Goal: Use online tool/utility

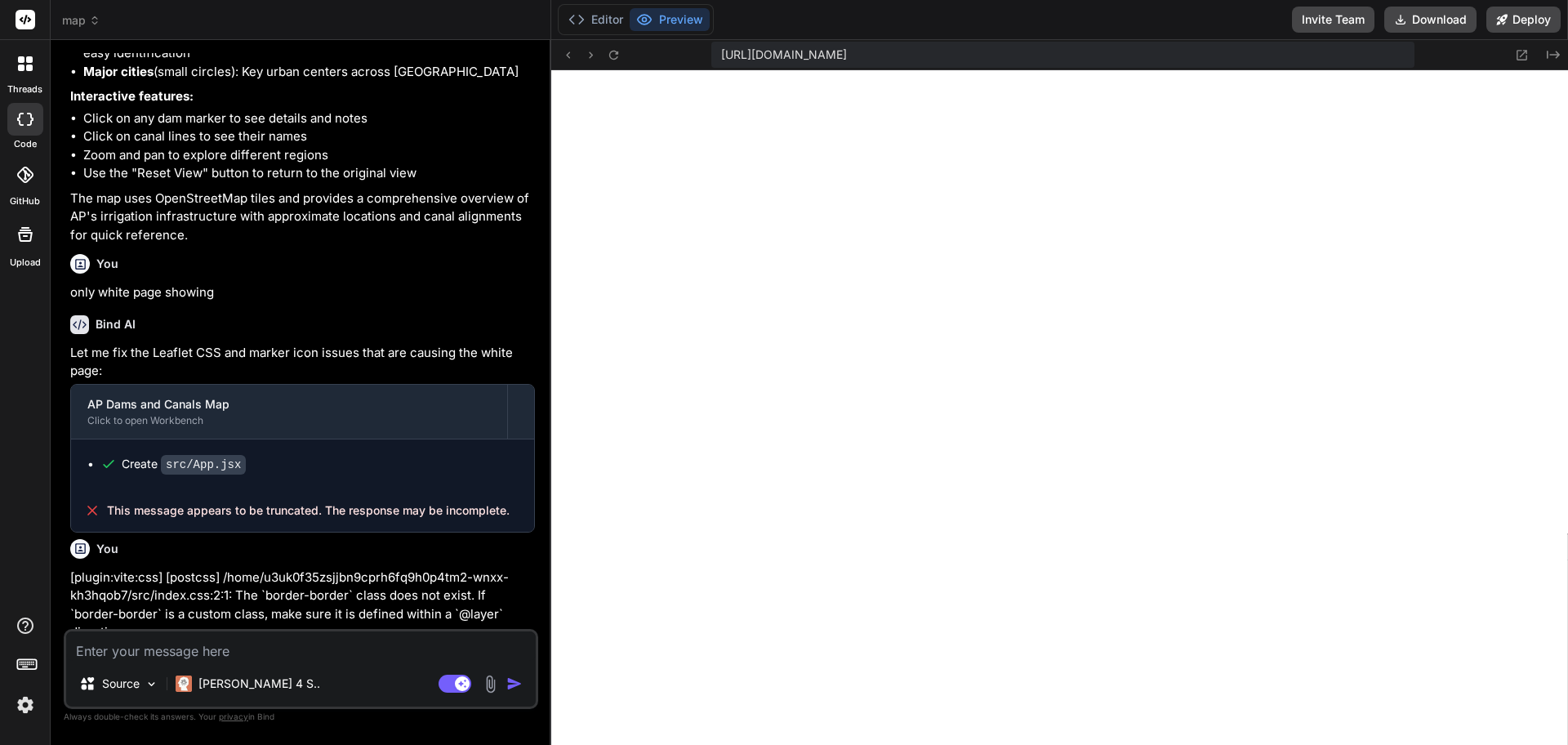
scroll to position [2443, 0]
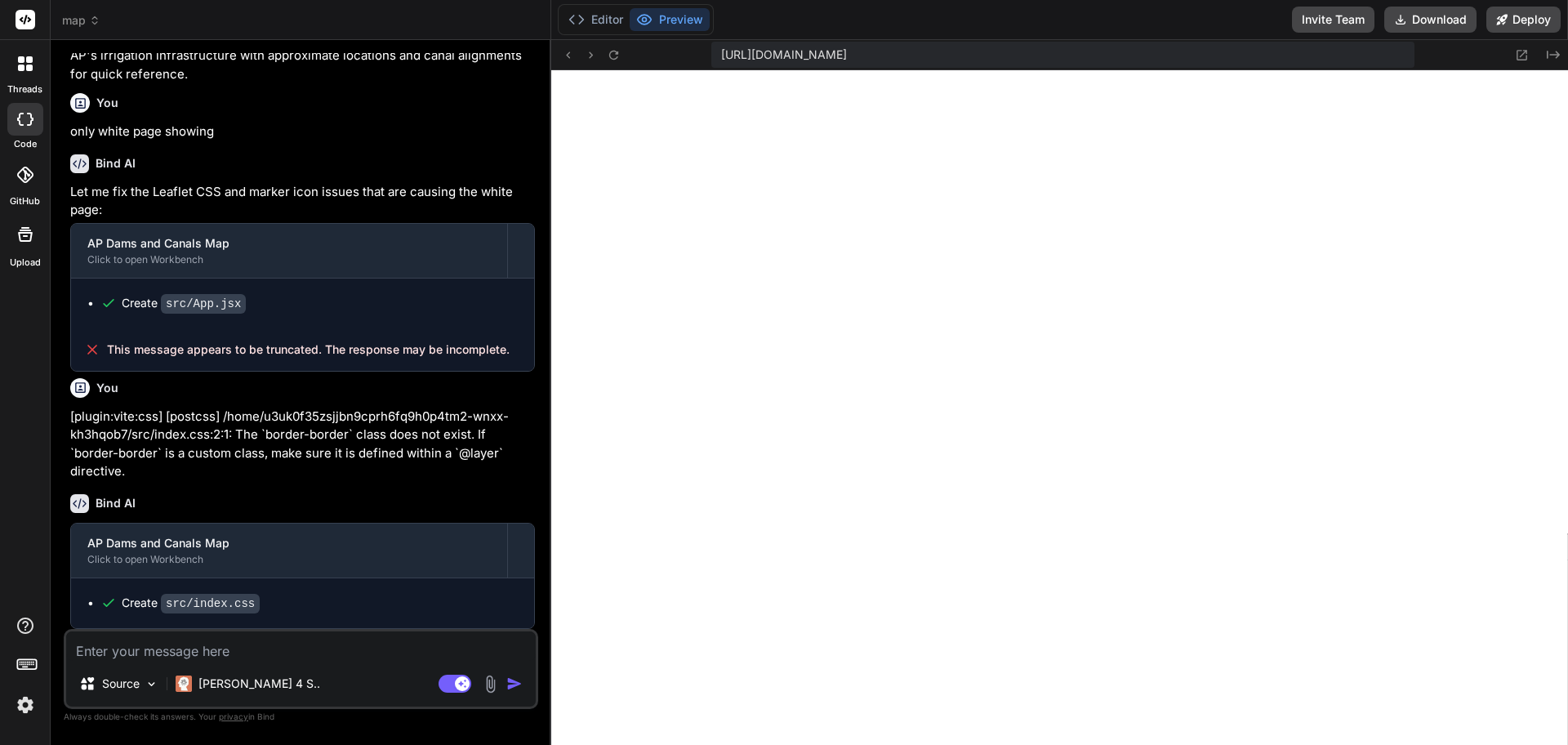
click at [226, 657] on textarea at bounding box center [301, 645] width 470 height 30
type textarea "n"
type textarea "x"
type textarea "no"
type textarea "x"
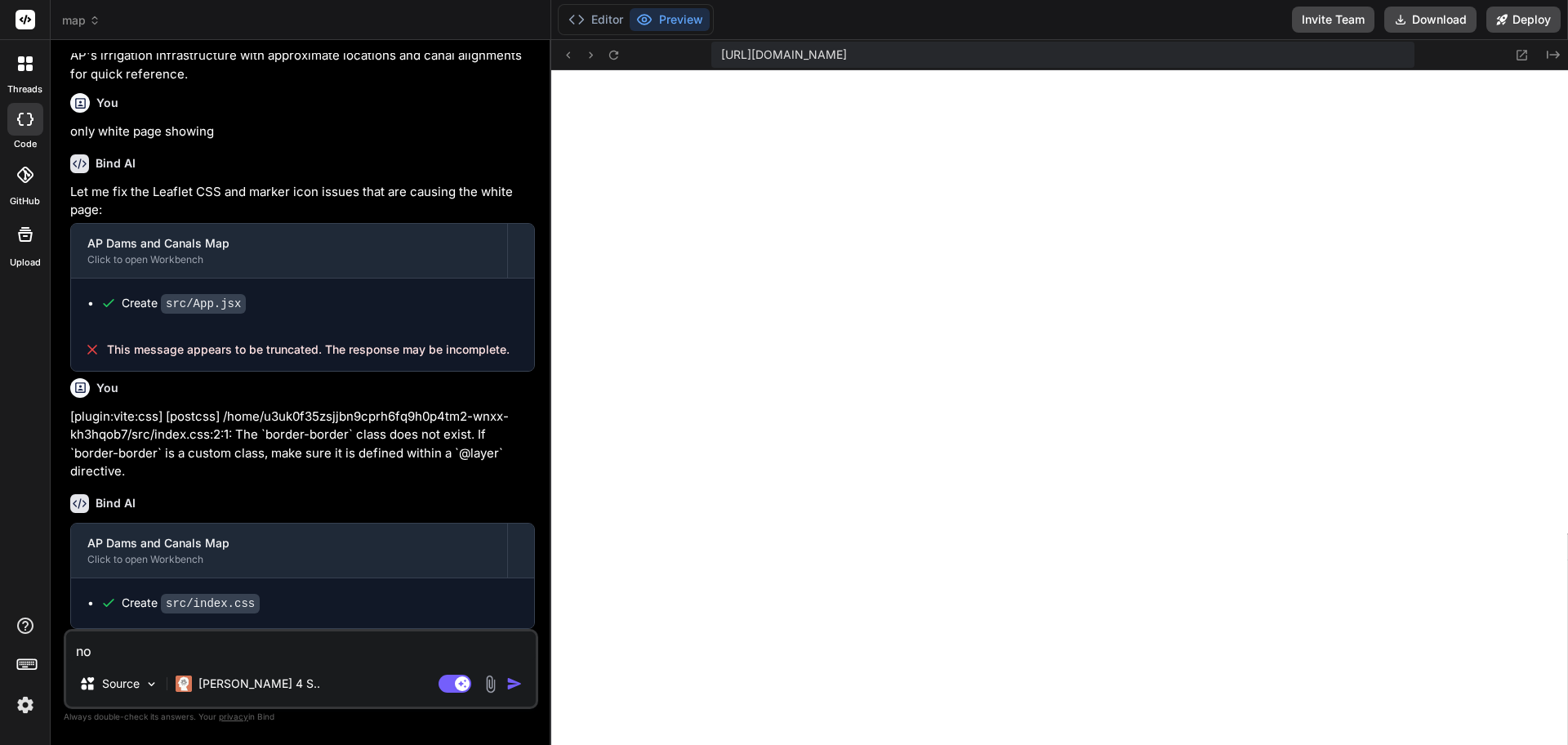
type textarea "not"
type textarea "x"
type textarea "noth"
type textarea "x"
type textarea "nothi"
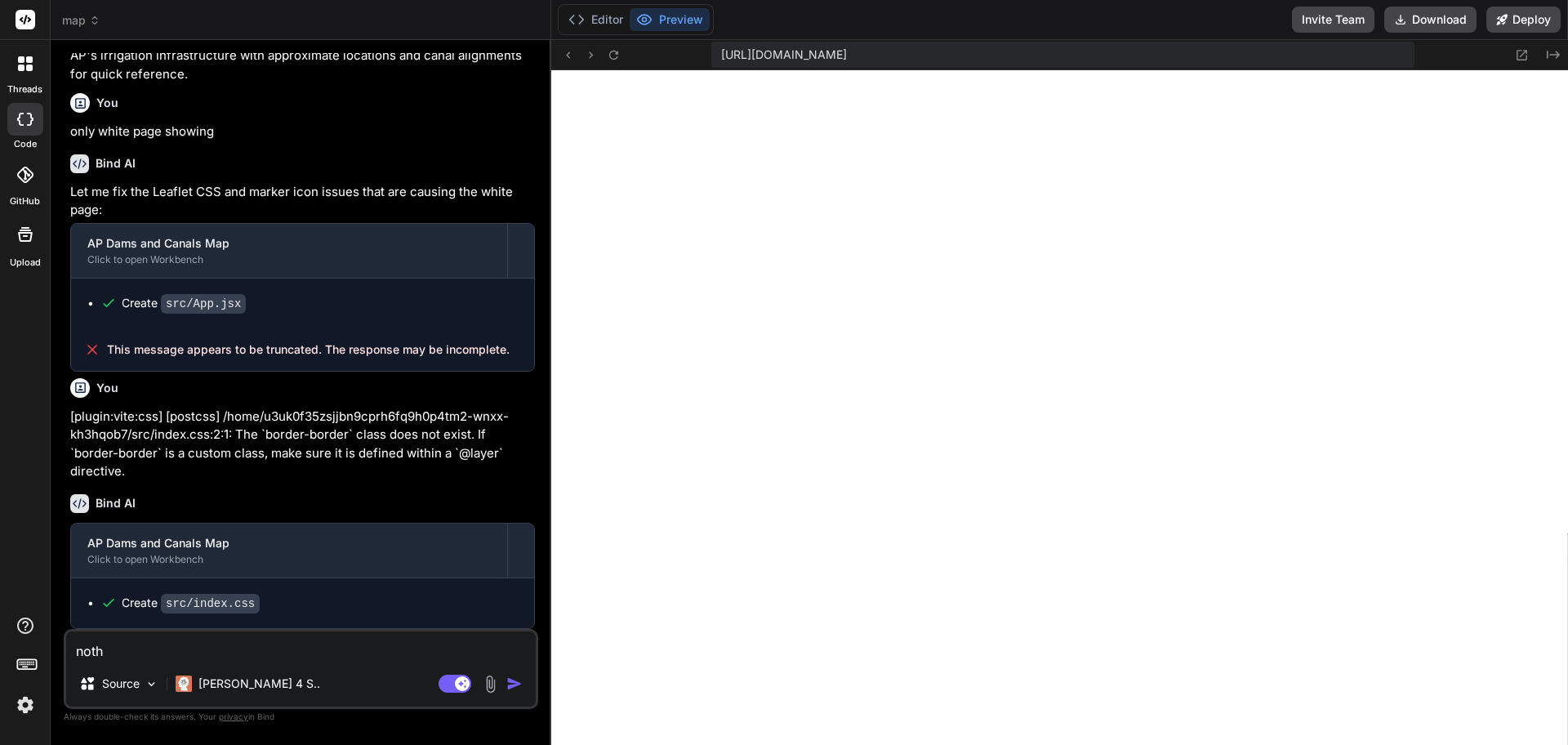
type textarea "x"
type textarea "nothin"
type textarea "x"
type textarea "nothing"
type textarea "x"
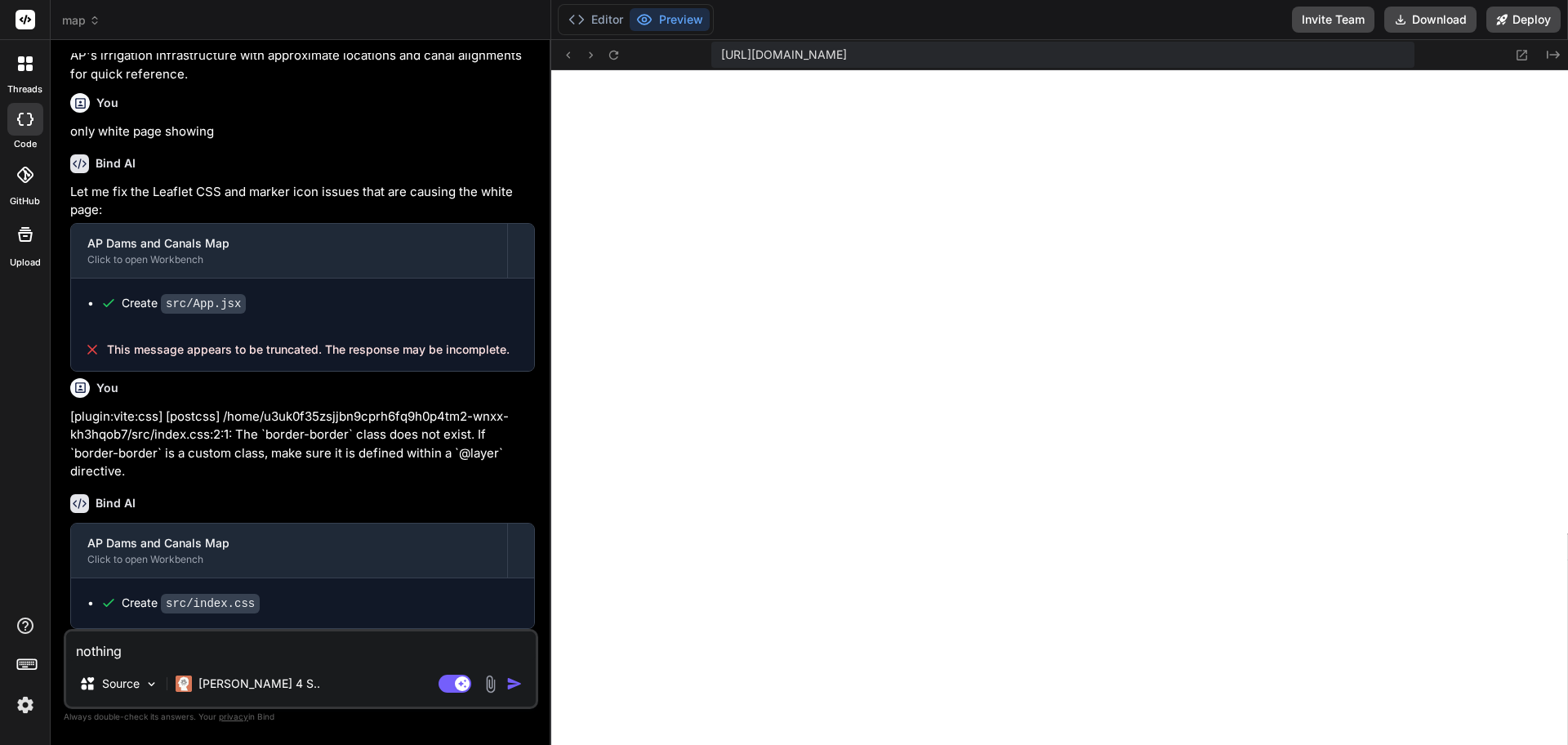
type textarea "nothing"
type textarea "x"
type textarea "nothing s"
type textarea "x"
type textarea "nothing sh"
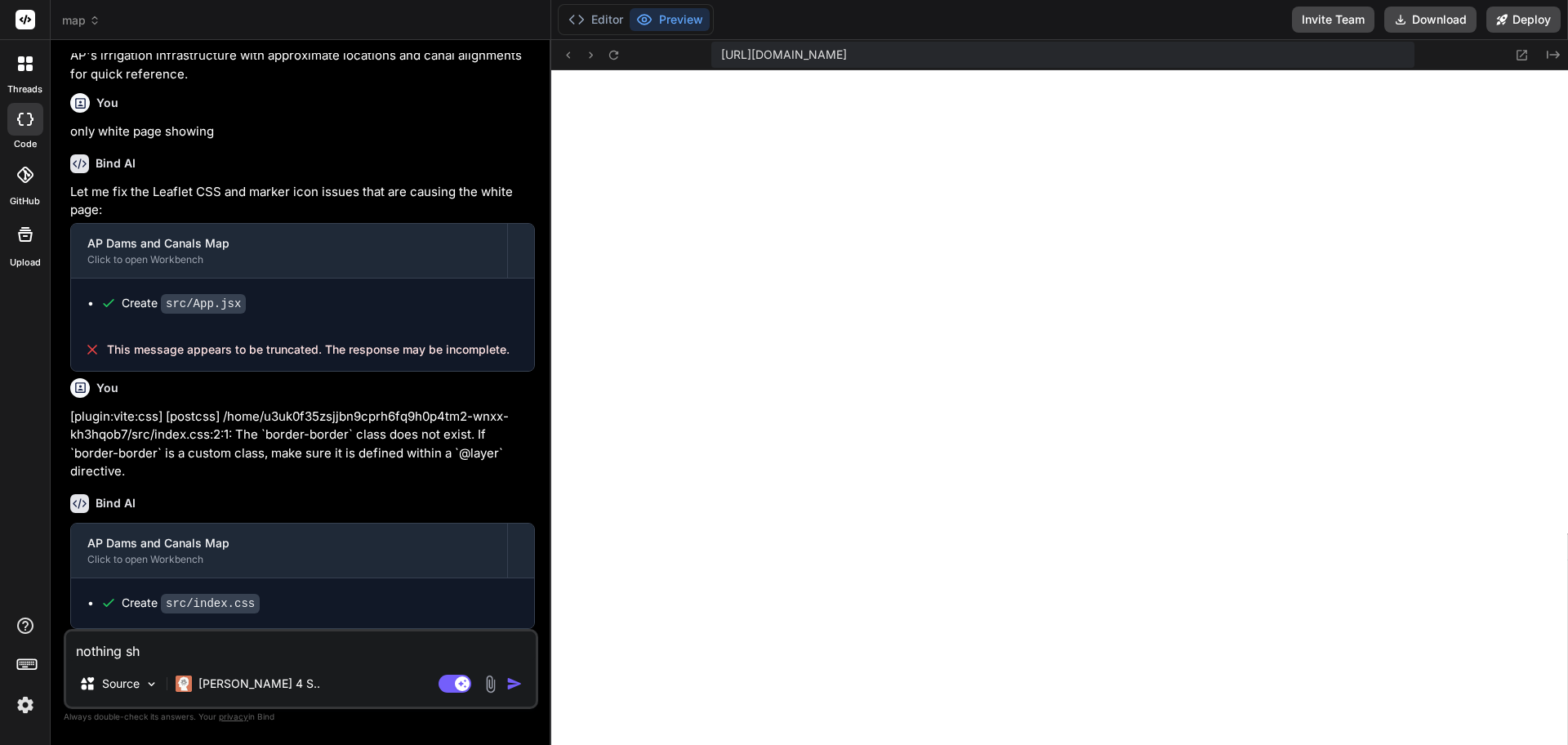
type textarea "x"
type textarea "nothing sho"
type textarea "x"
type textarea "nothing show"
type textarea "x"
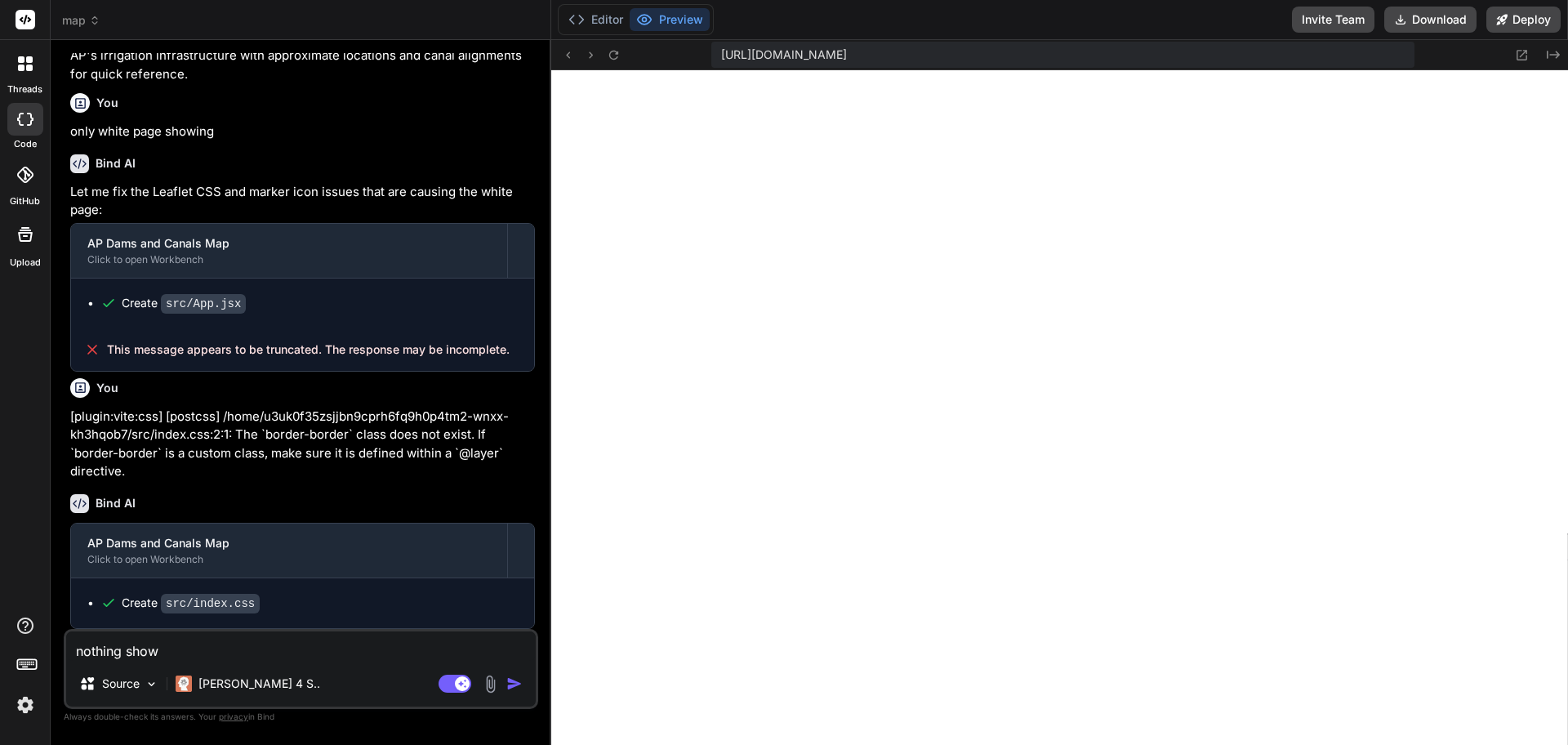
type textarea "nothing showi"
type textarea "x"
type textarea "nothing showin"
type textarea "x"
type textarea "nothing showing"
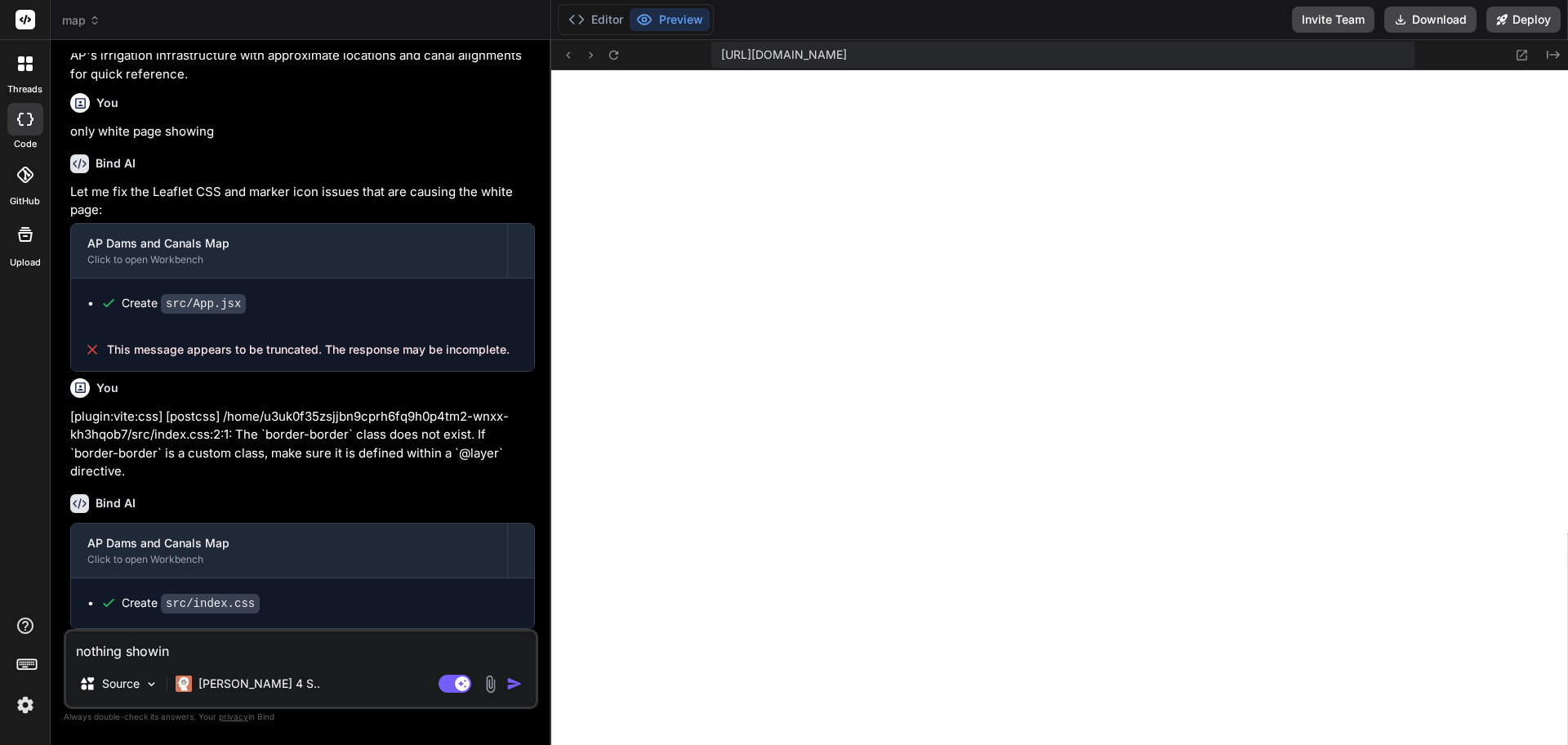
type textarea "x"
type textarea "nothing showing"
type textarea "x"
type textarea "nothing showing c"
type textarea "x"
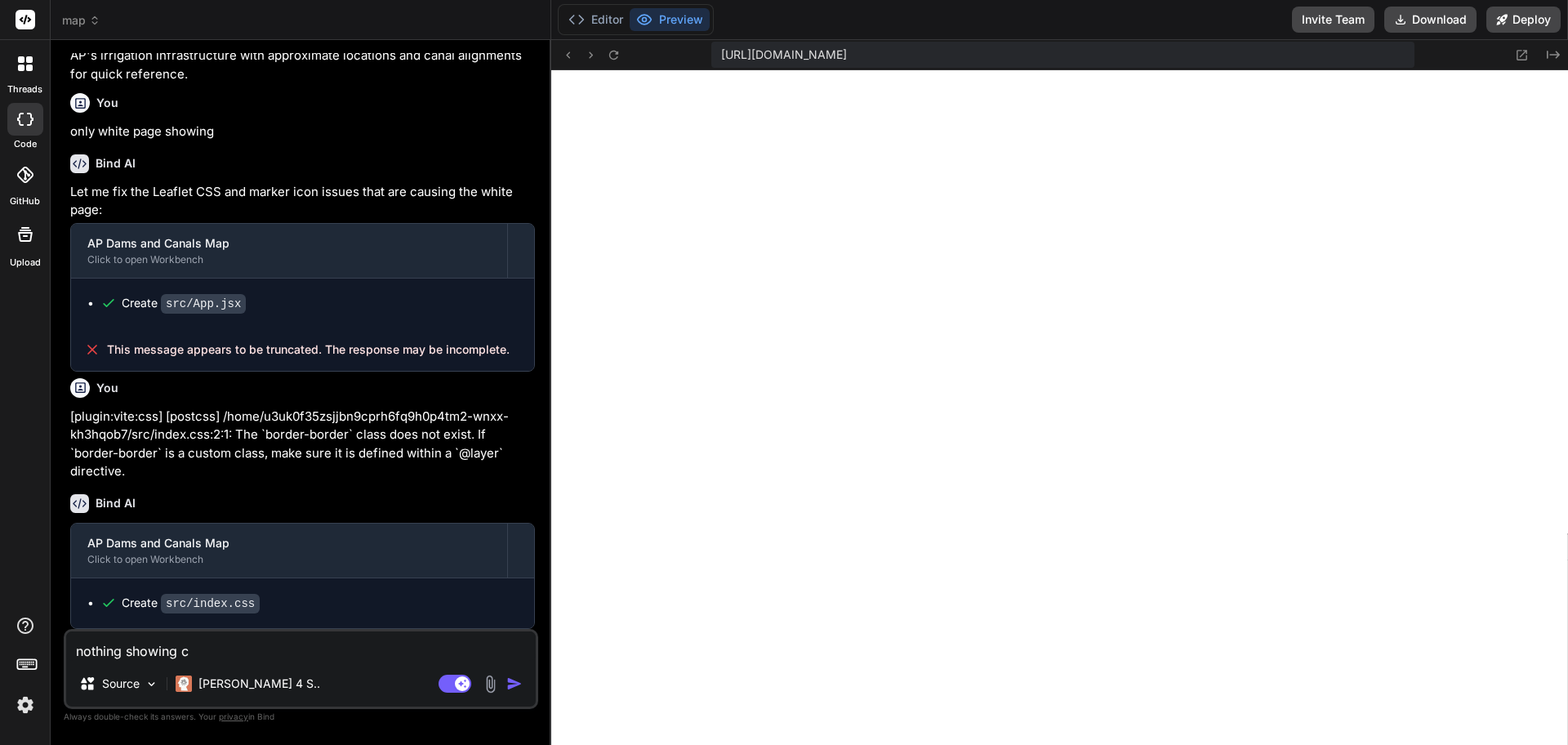
type textarea "nothing showing ch"
type textarea "x"
type textarea "nothing showing che"
type textarea "x"
type textarea "nothing showing chec"
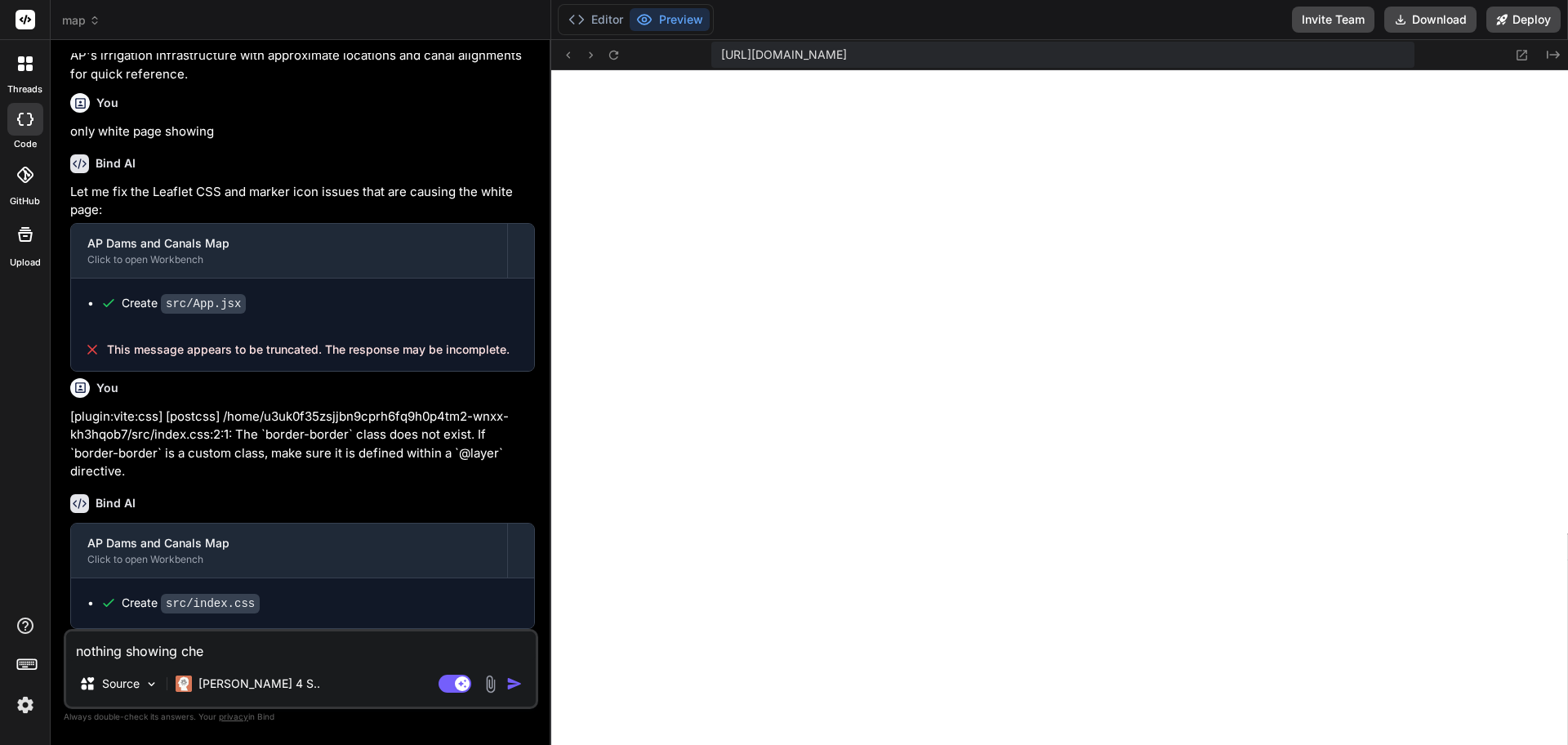
type textarea "x"
type textarea "nothing showing check"
type textarea "x"
type textarea "nothing showing check"
type textarea "x"
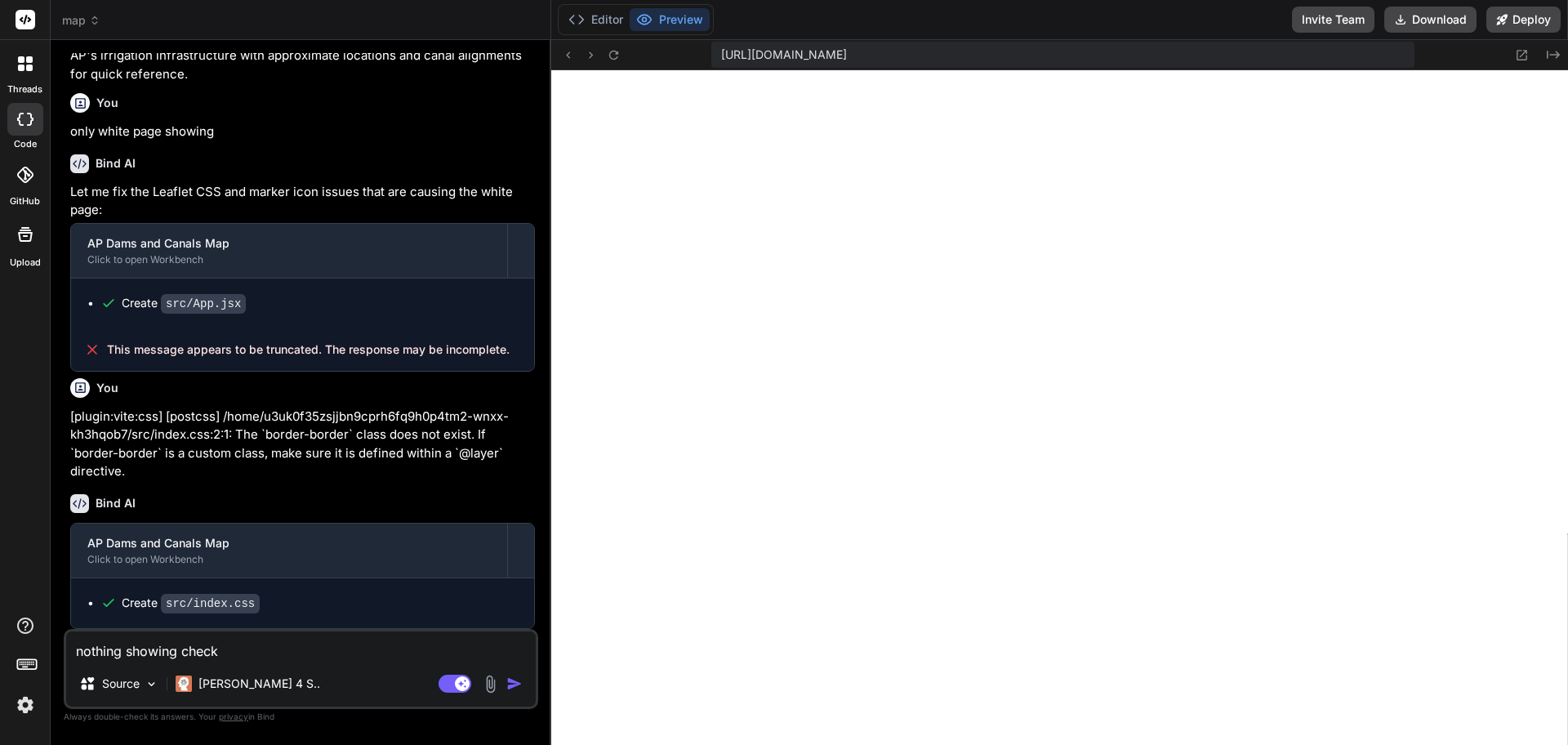
type textarea "nothing showing check a"
type textarea "x"
type textarea "nothing showing check ag"
type textarea "x"
type textarea "nothing showing check aga"
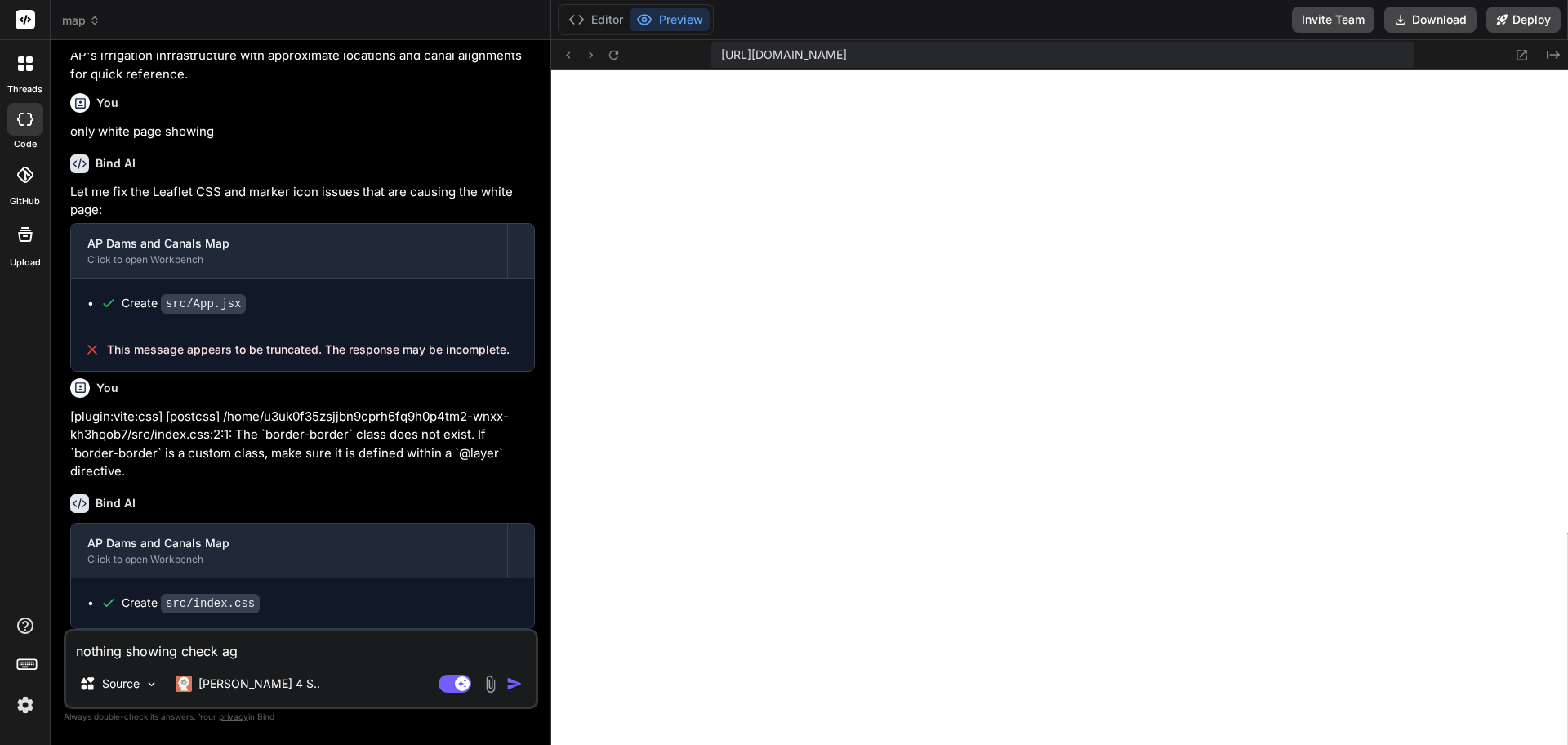
type textarea "x"
type textarea "nothing showing check agai"
type textarea "x"
type textarea "nothing showing check again"
type textarea "x"
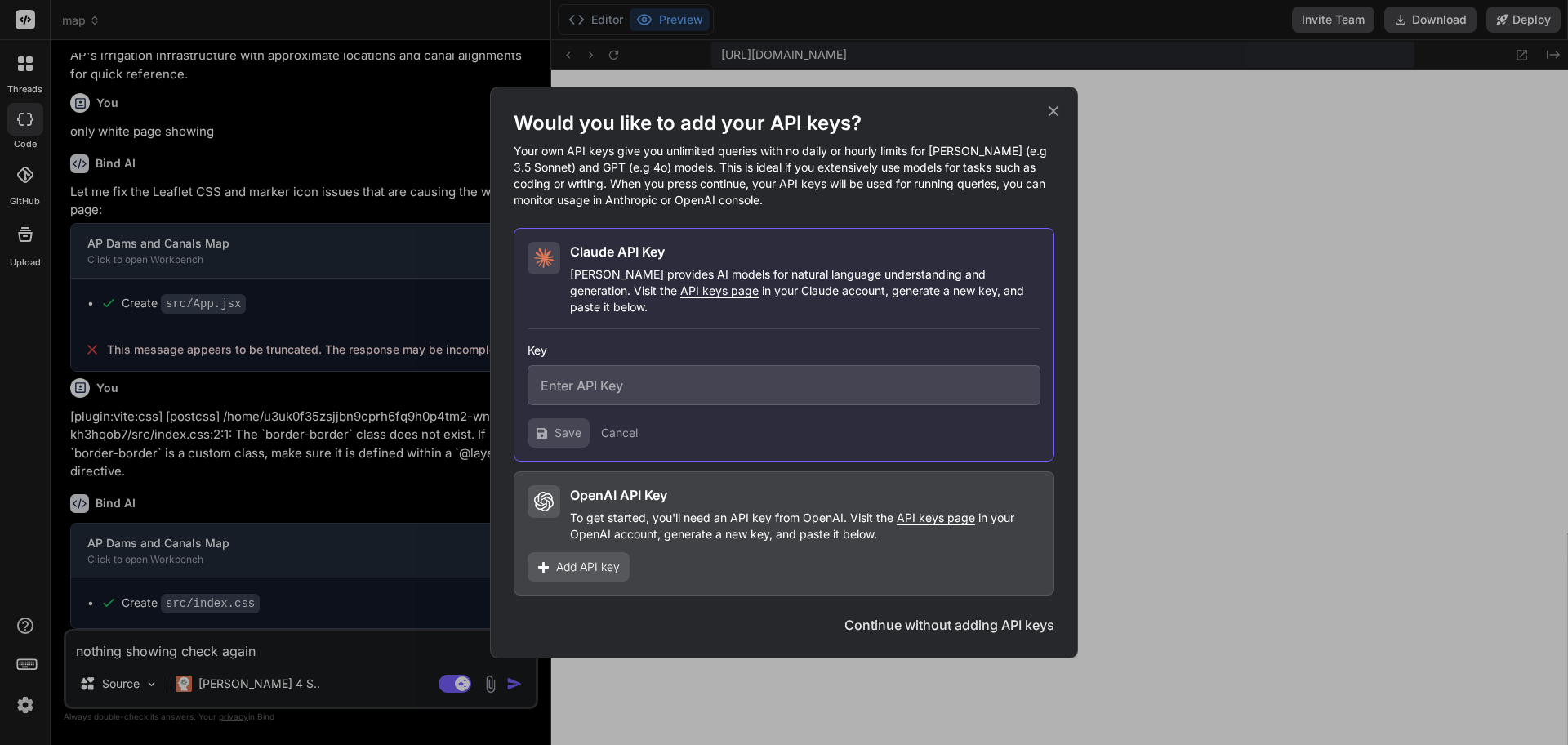
type textarea "nothing showing check again"
click at [1048, 117] on icon at bounding box center [1053, 111] width 18 height 18
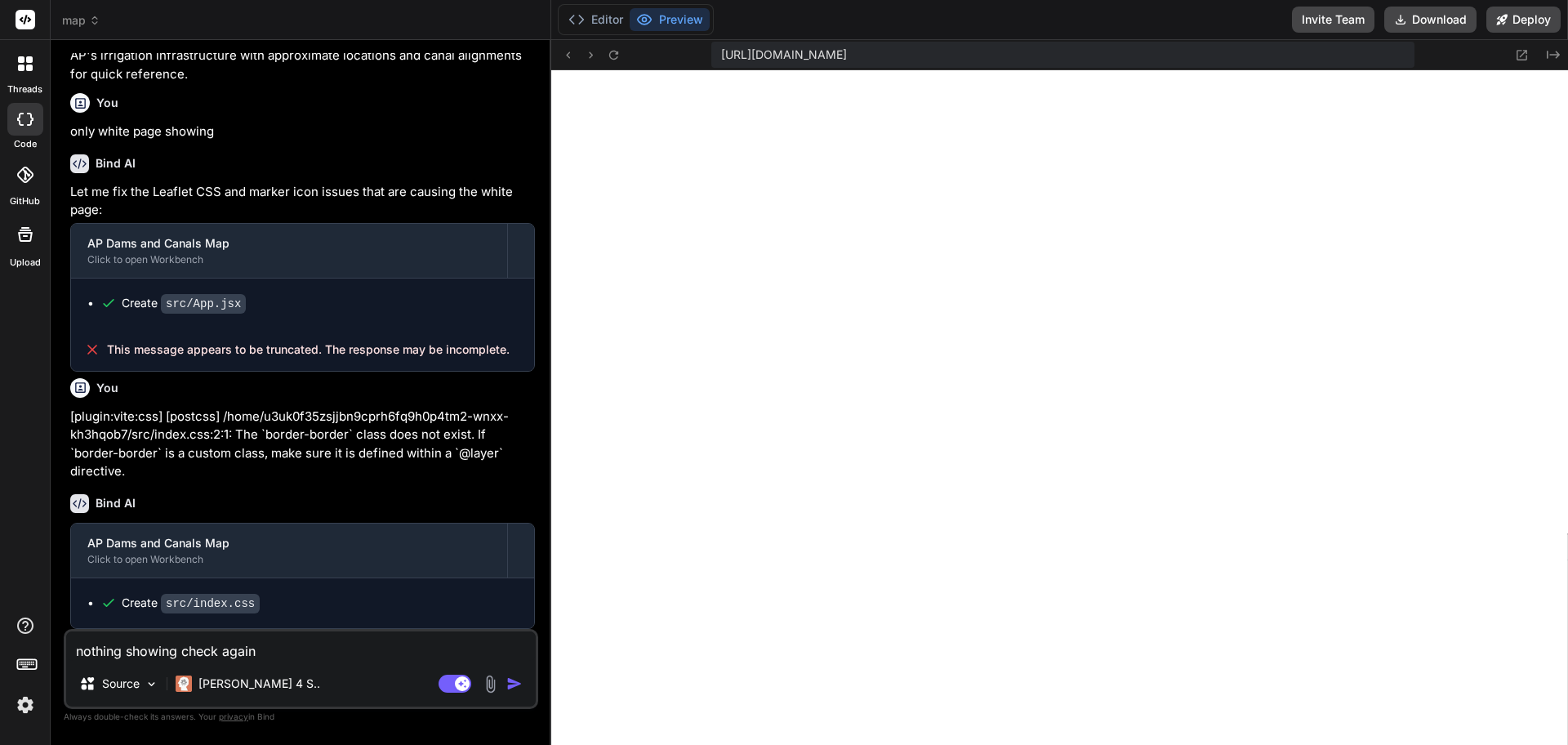
click at [518, 680] on img "button" at bounding box center [514, 682] width 16 height 16
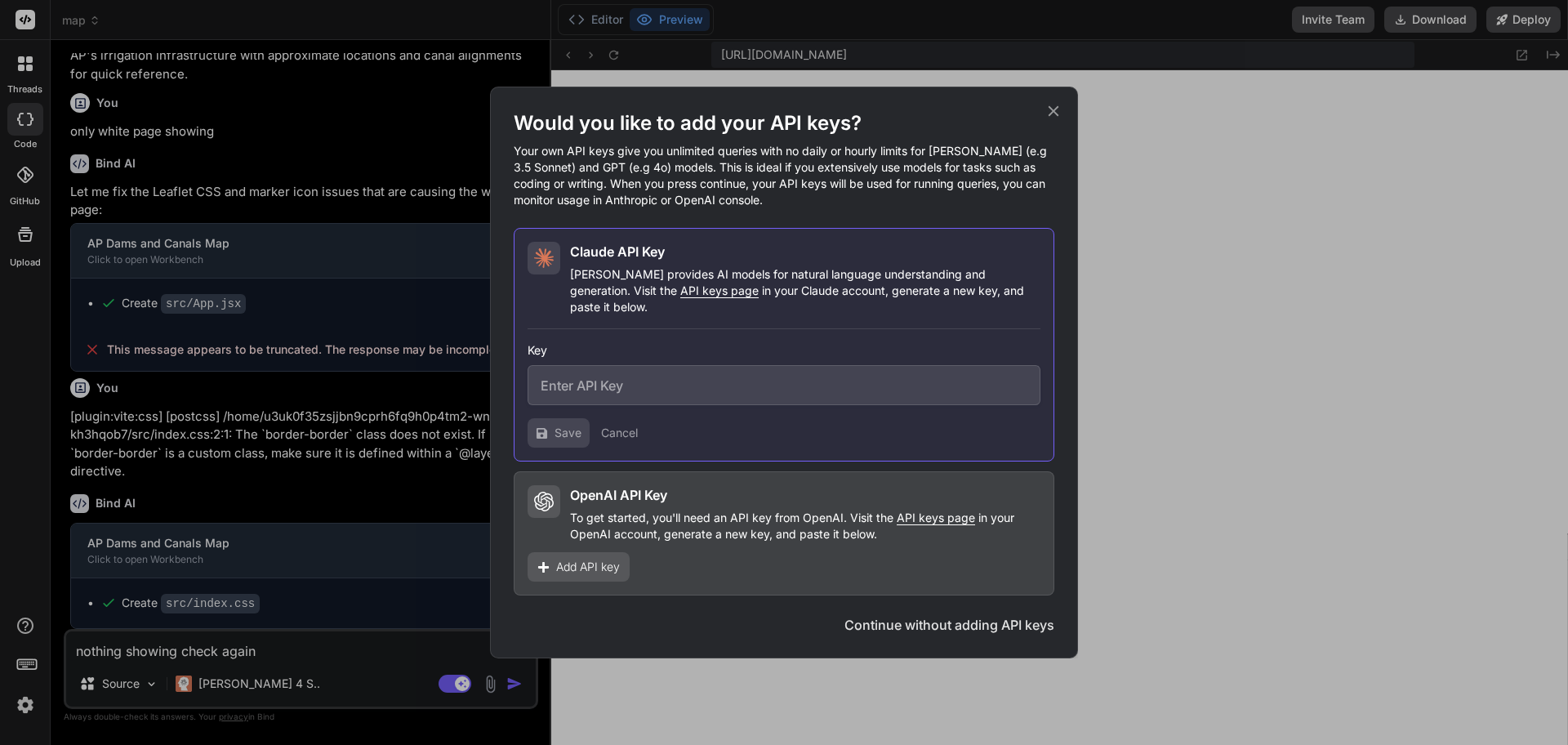
click at [326, 638] on div "Would you like to add your API keys? Your own API keys give you unlimited queri…" at bounding box center [784, 372] width 1568 height 745
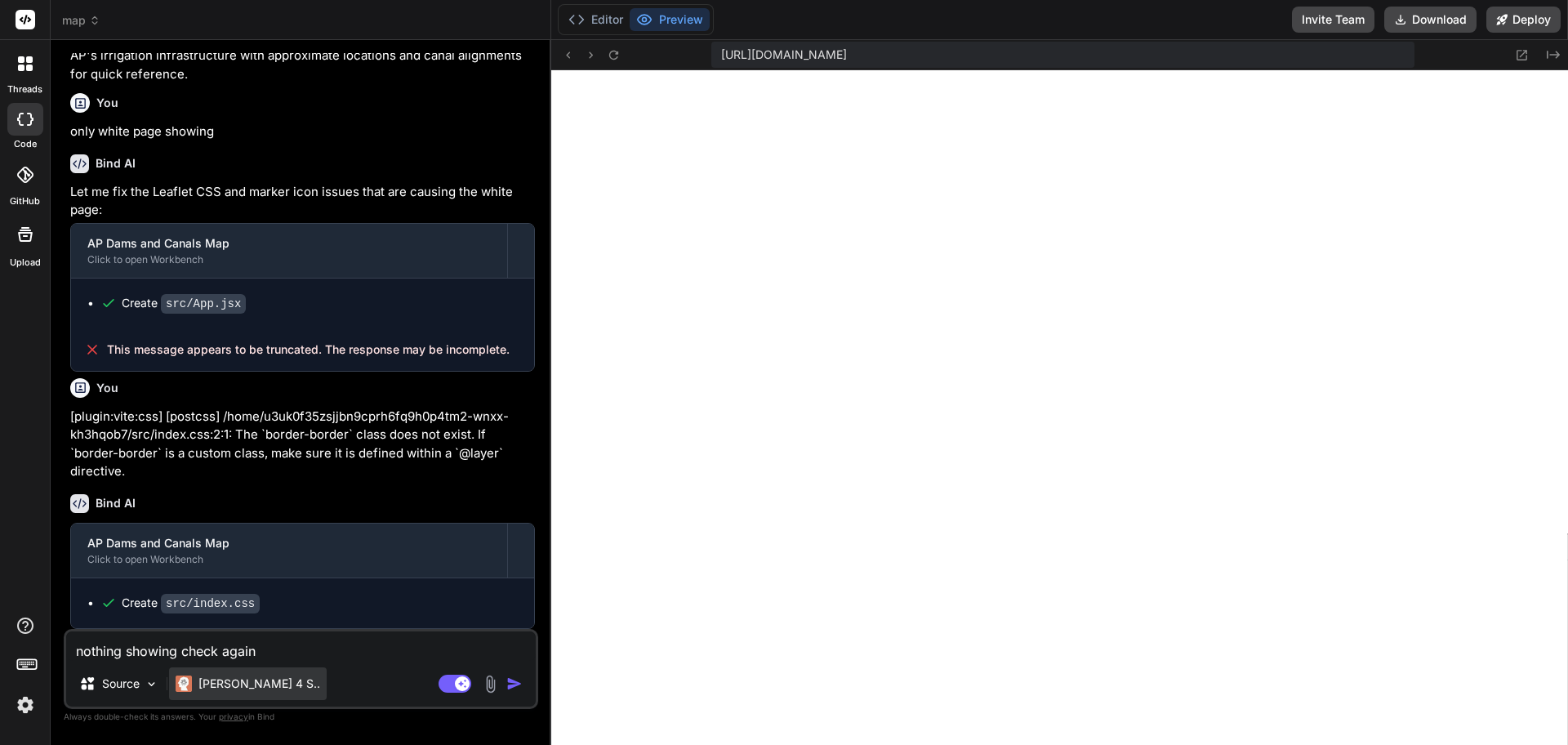
click at [237, 685] on p "[PERSON_NAME] 4 S.." at bounding box center [259, 682] width 122 height 16
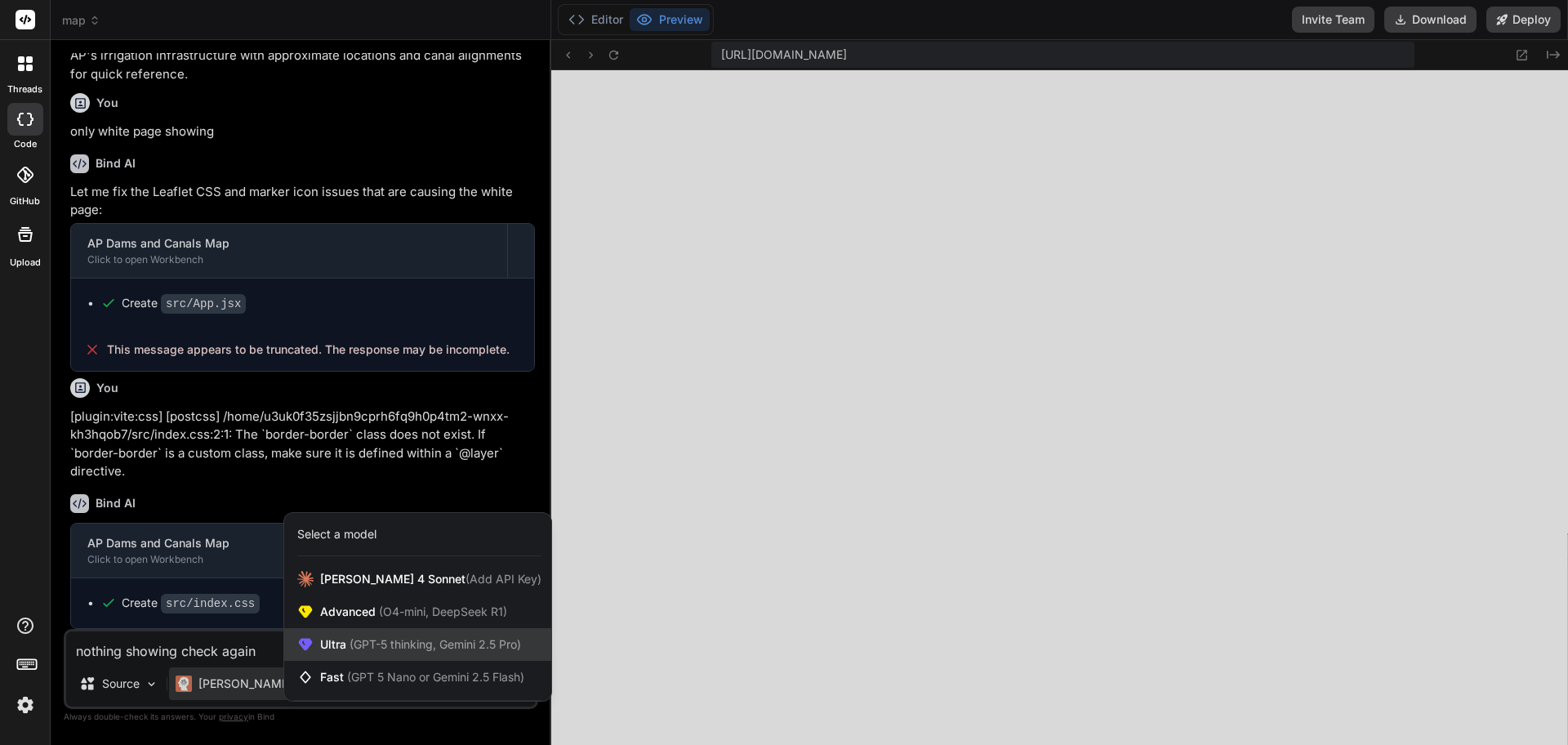
click at [375, 650] on span "(GPT-5 thinking, Gemini 2.5 Pro)" at bounding box center [433, 644] width 175 height 14
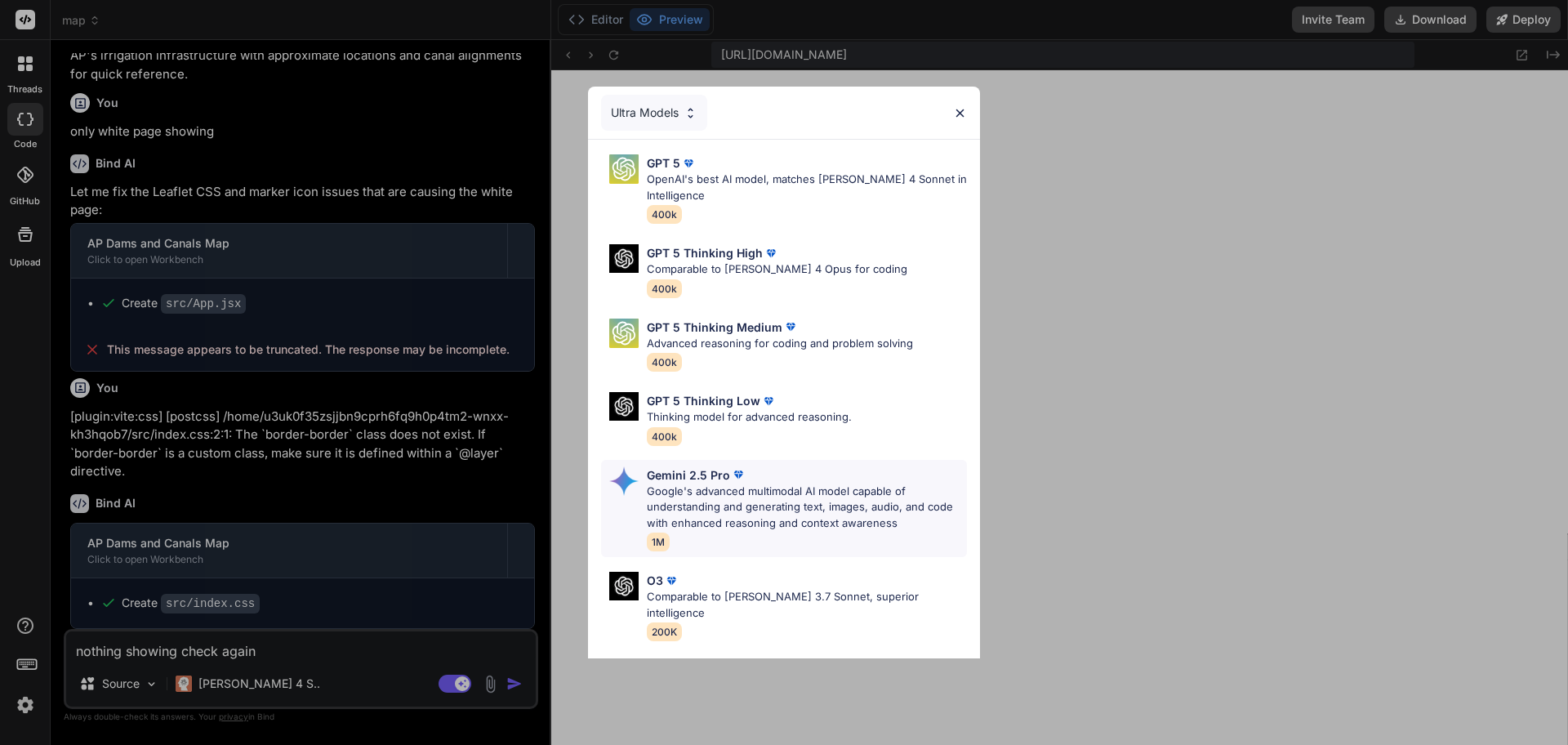
click at [776, 480] on div "Gemini 2.5 Pro" at bounding box center [807, 475] width 320 height 17
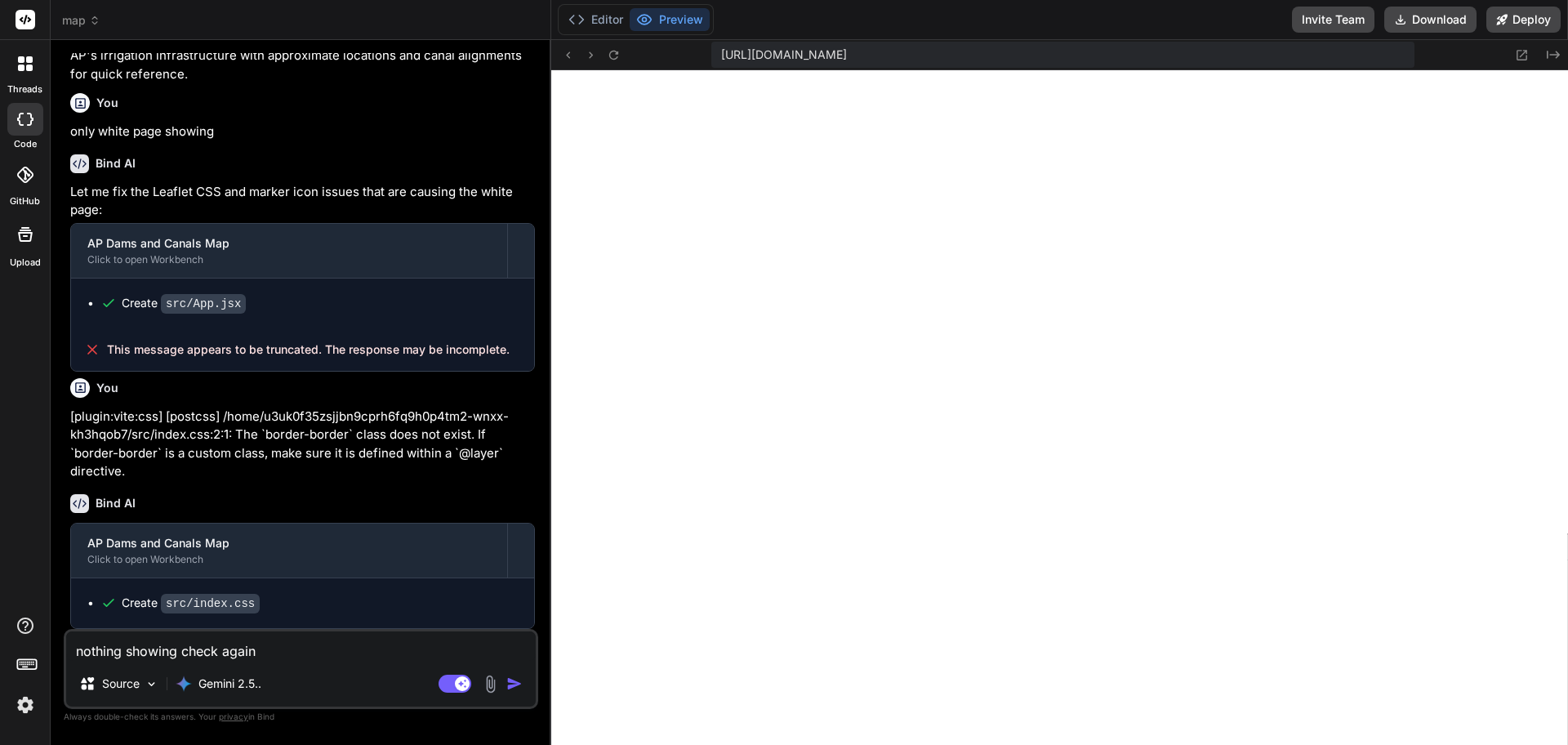
click at [512, 677] on img "button" at bounding box center [514, 682] width 16 height 16
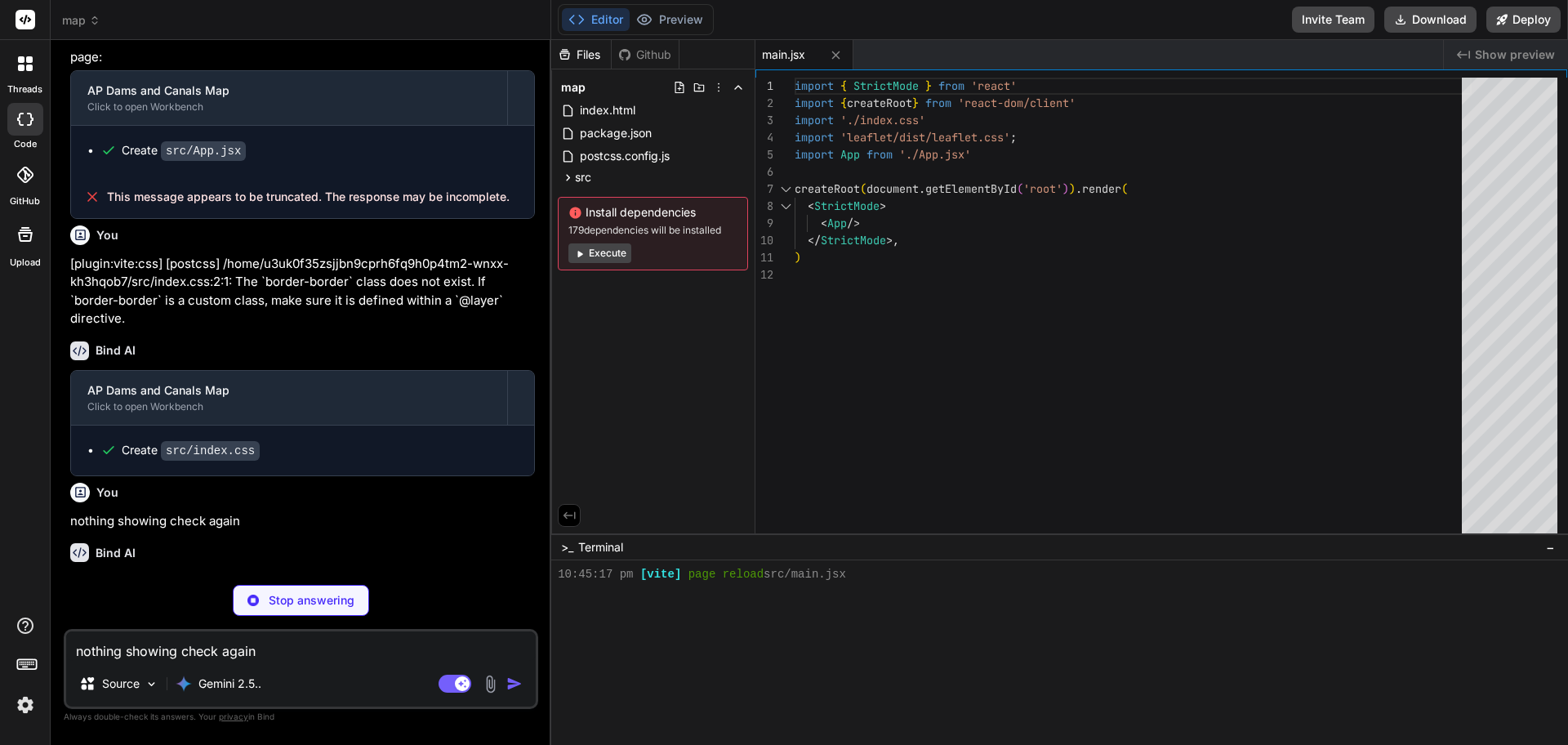
scroll to position [527, 0]
click at [608, 253] on button "Execute" at bounding box center [600, 253] width 63 height 19
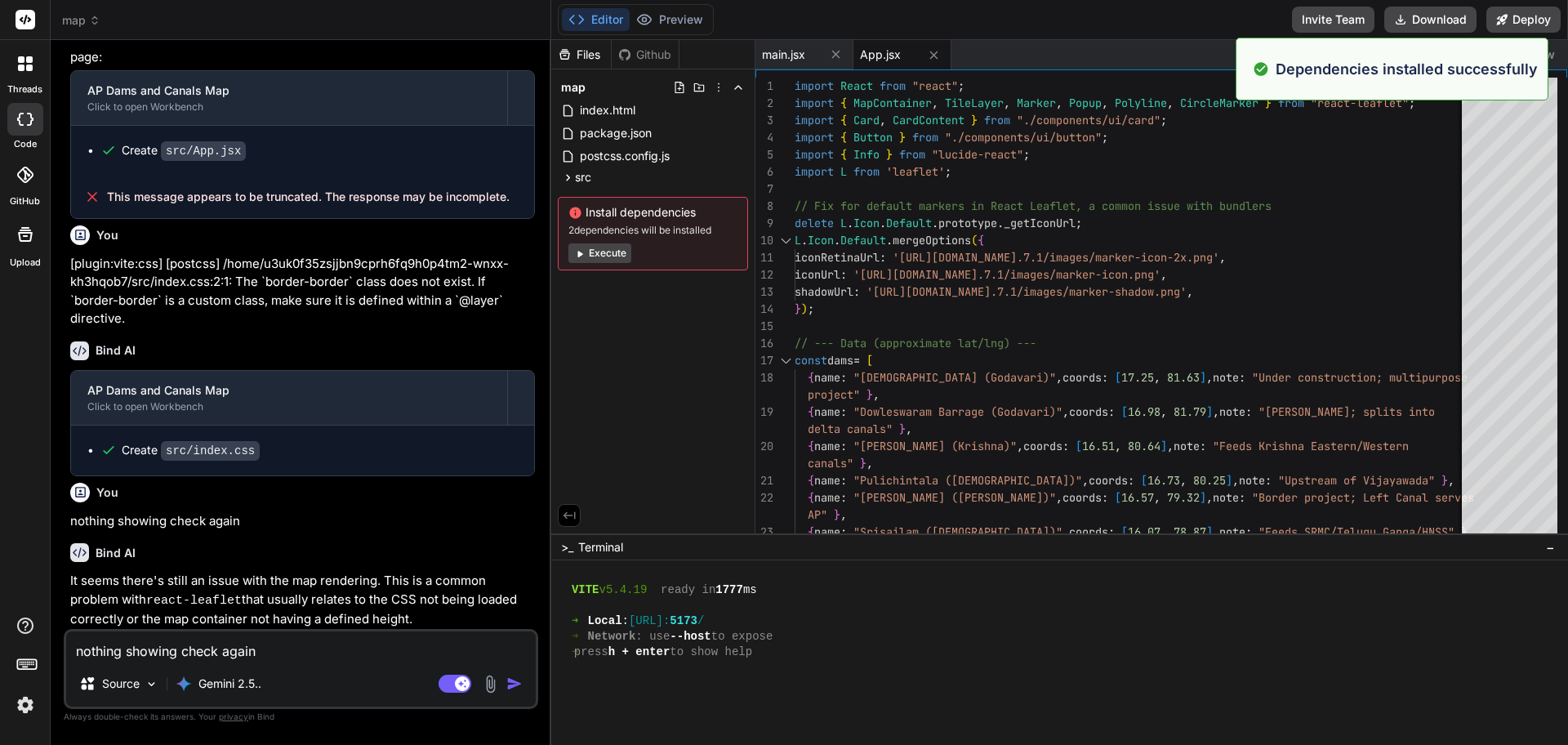
scroll to position [807, 0]
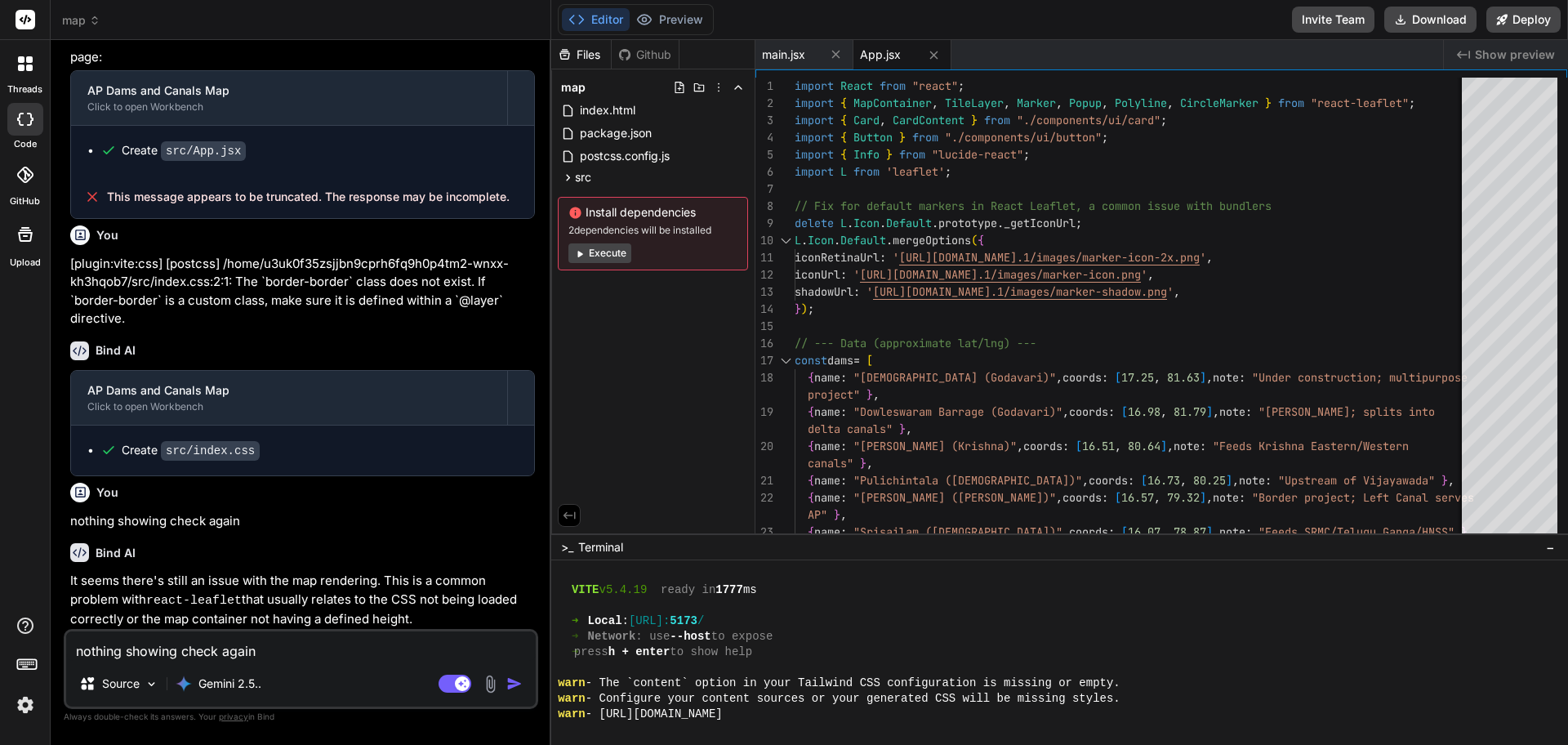
click at [603, 254] on button "Execute" at bounding box center [600, 253] width 63 height 19
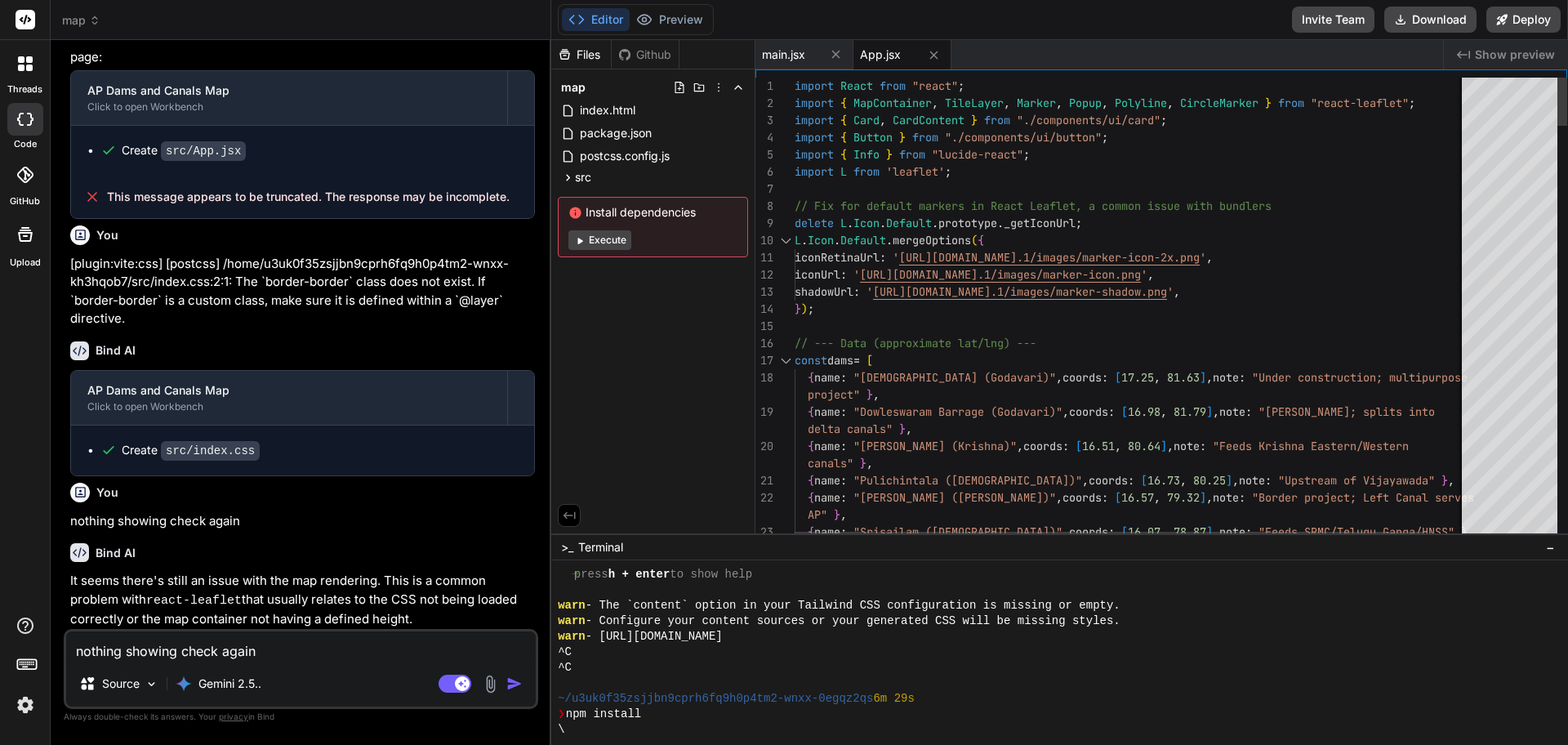
scroll to position [993, 0]
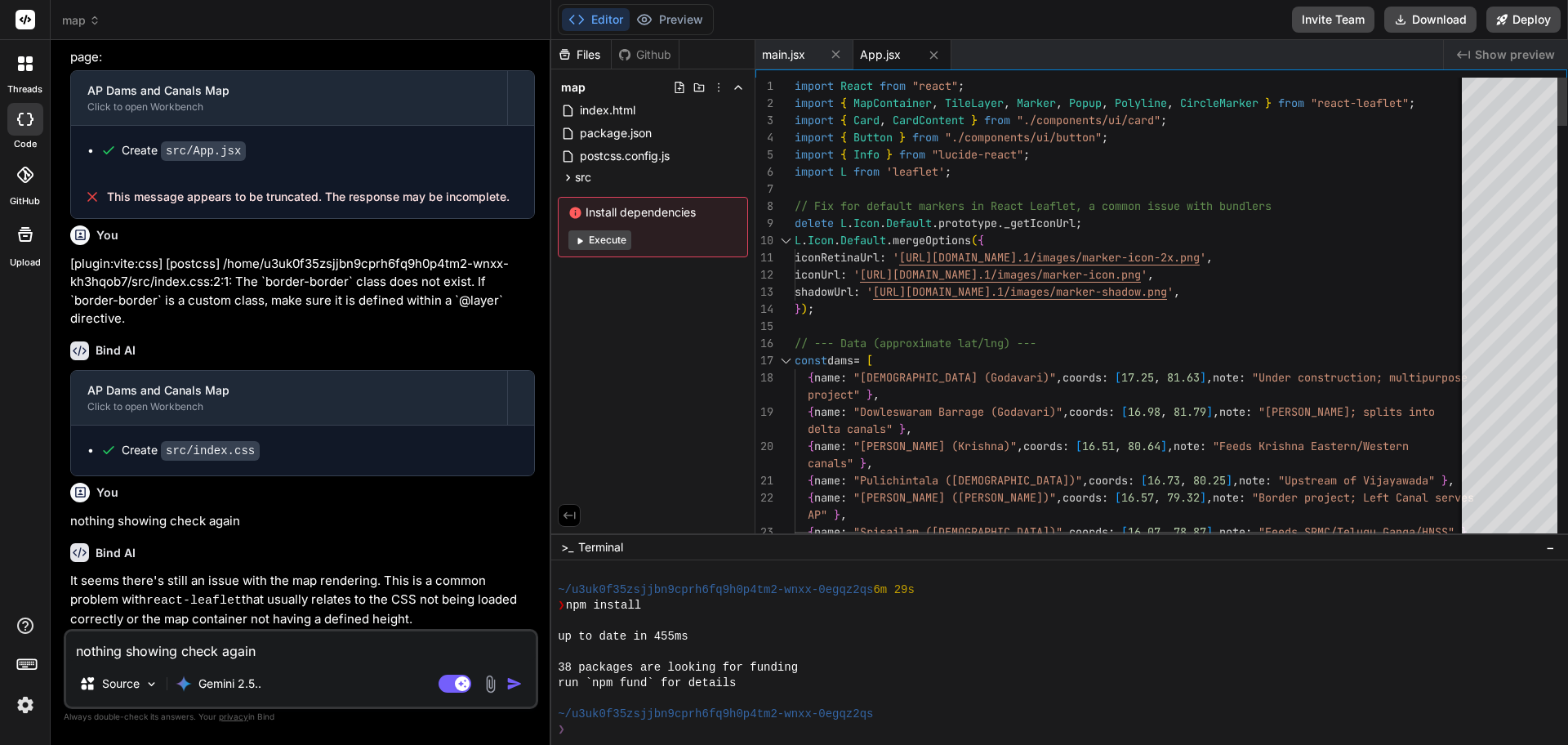
type textarea "x"
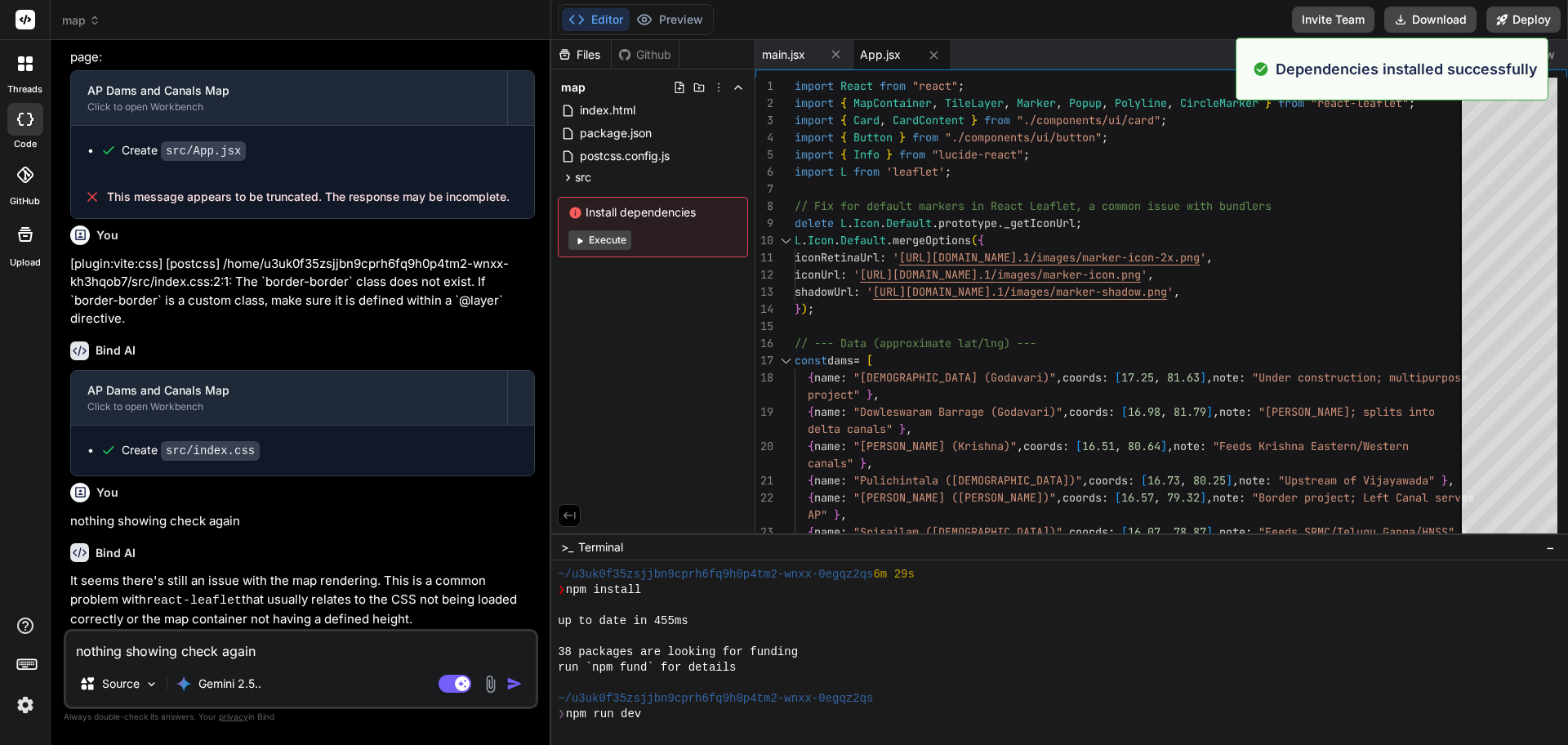
scroll to position [1070, 0]
click at [1516, 57] on div "Dependencies installed successfully" at bounding box center [1392, 68] width 313 height 63
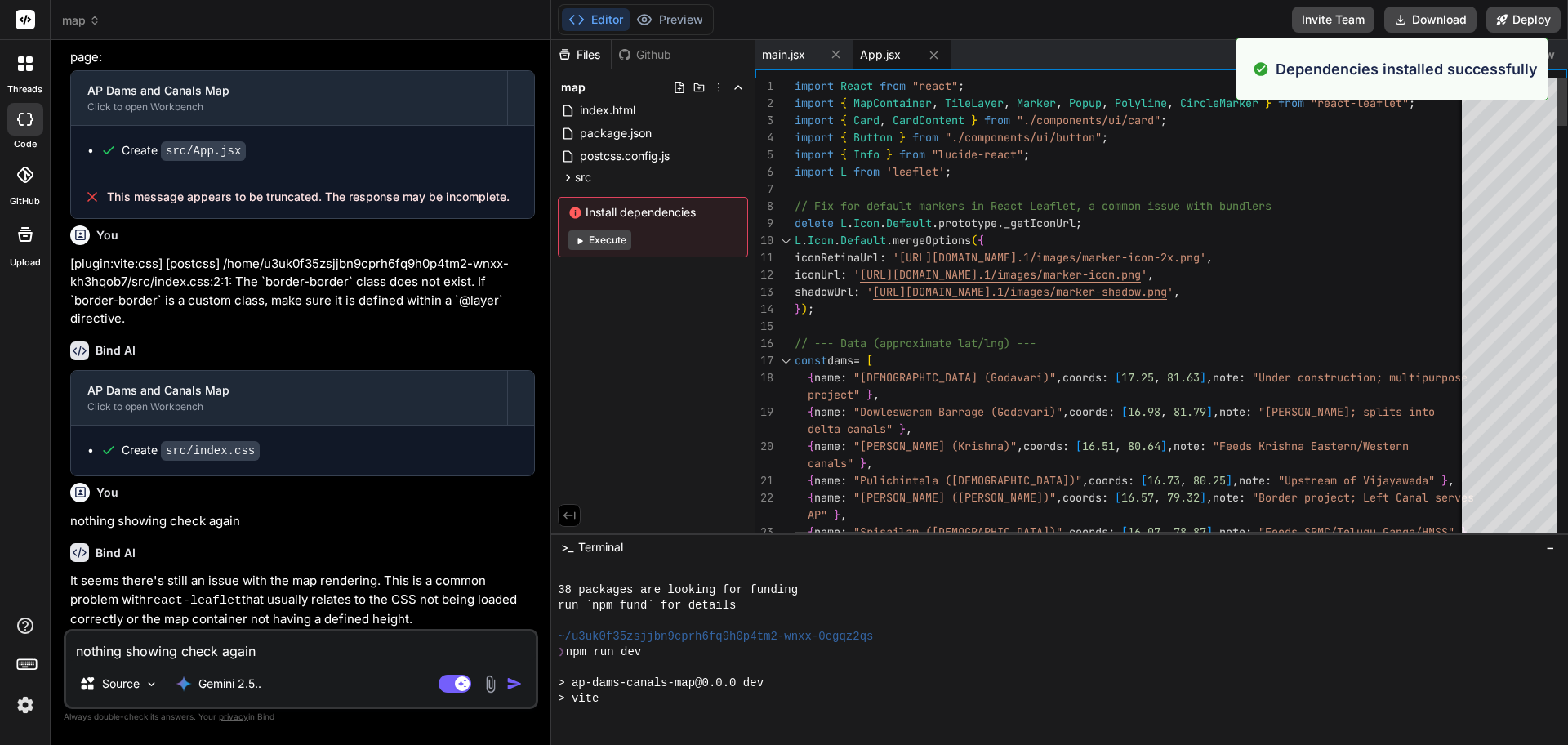
scroll to position [1226, 0]
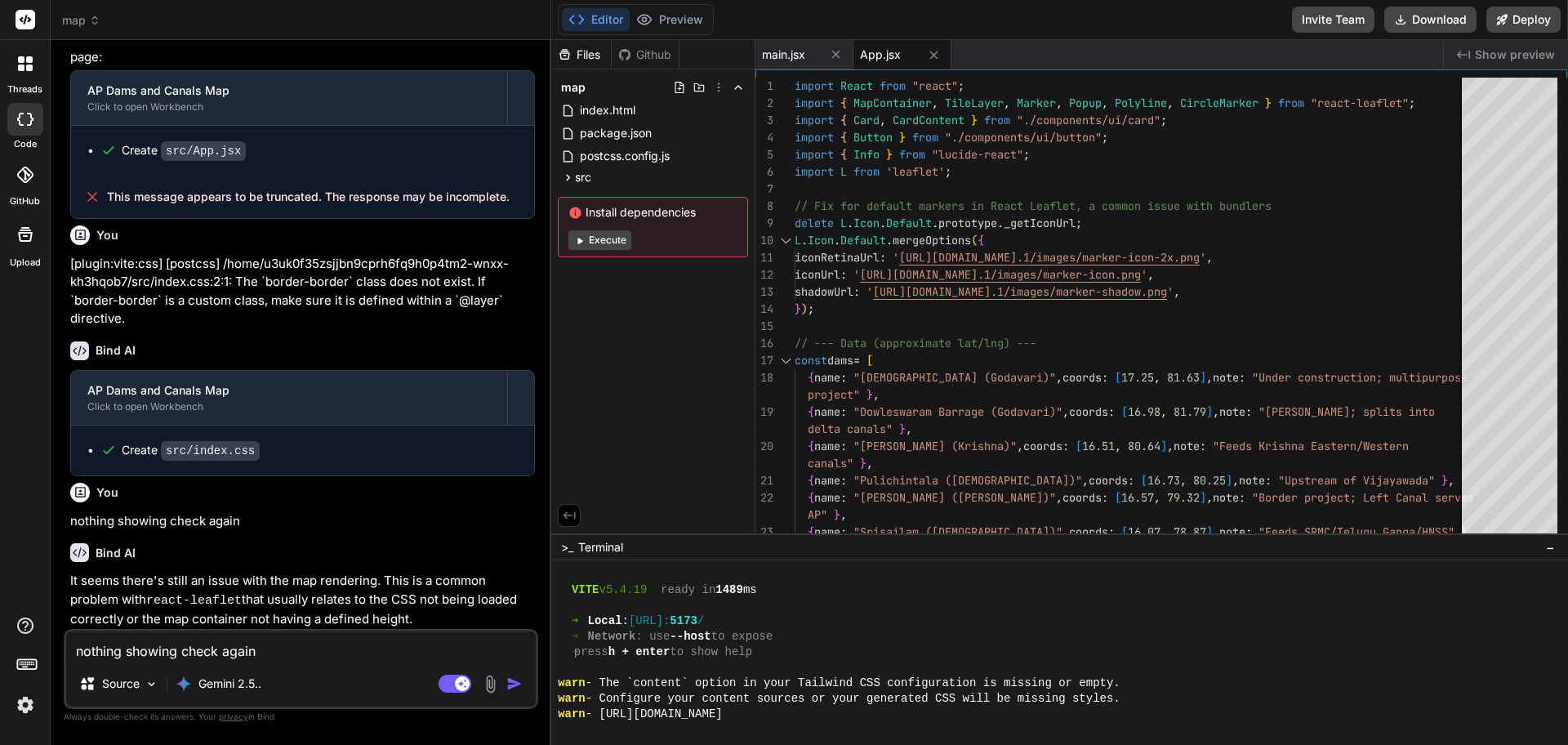
click at [1558, 56] on div "Created with Pixso. Show preview" at bounding box center [1505, 54] width 124 height 30
